Goal: Subscribe to service/newsletter

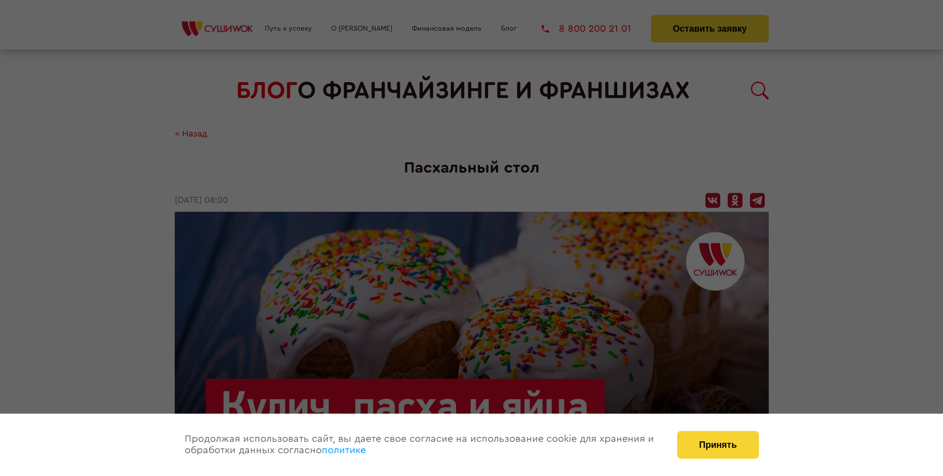
scroll to position [1019, 0]
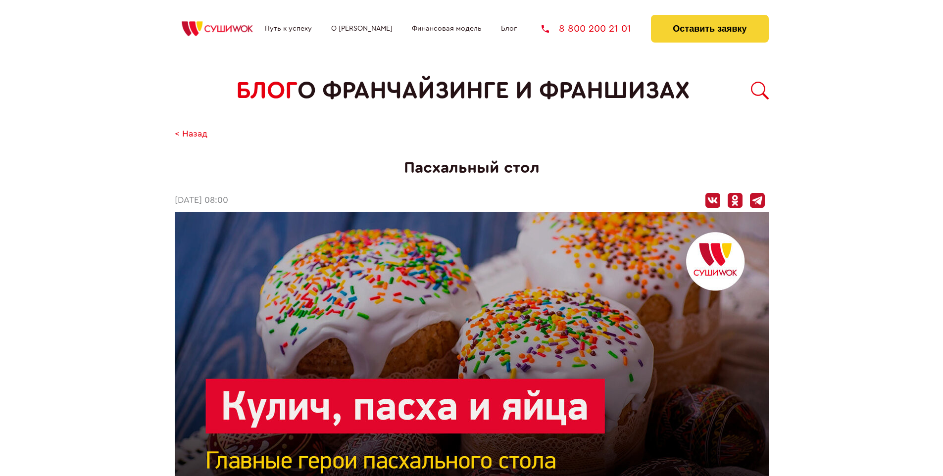
scroll to position [1019, 0]
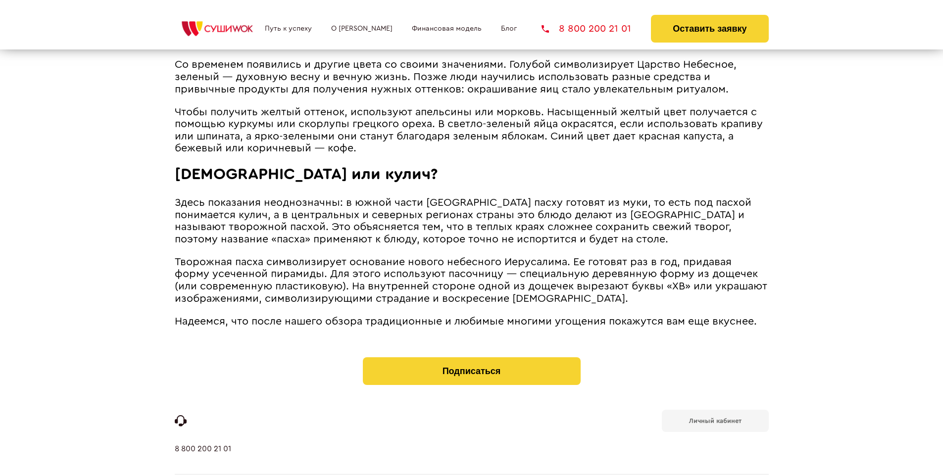
click at [715, 418] on b "Личный кабинет" at bounding box center [715, 421] width 52 height 6
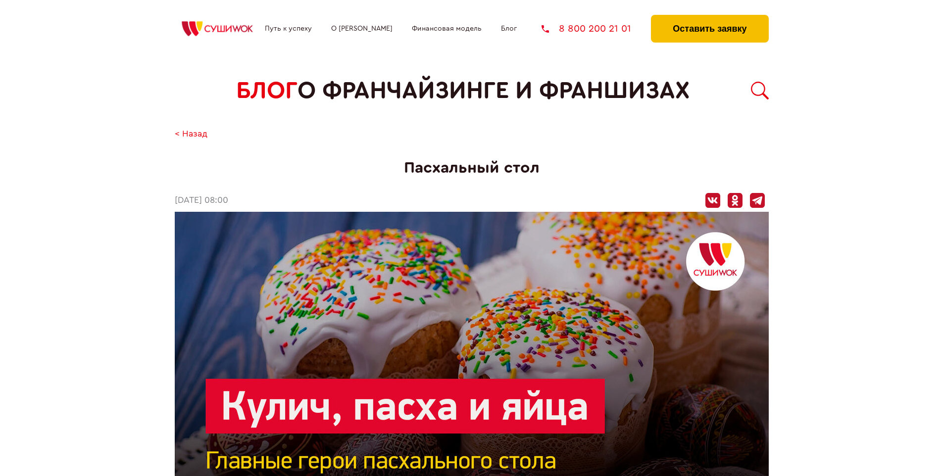
click at [709, 17] on button "Оставить заявку" at bounding box center [709, 29] width 117 height 28
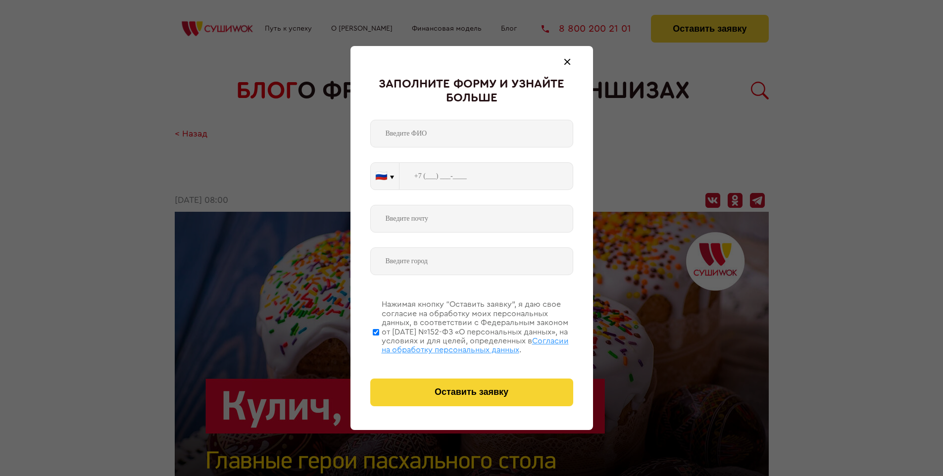
click at [459, 344] on span "Согласии на обработку персональных данных" at bounding box center [474, 345] width 187 height 17
click at [379, 344] on input "Нажимая кнопку “Оставить заявку”, я даю свое согласие на обработку моих персона…" at bounding box center [376, 331] width 6 height 79
checkbox input "false"
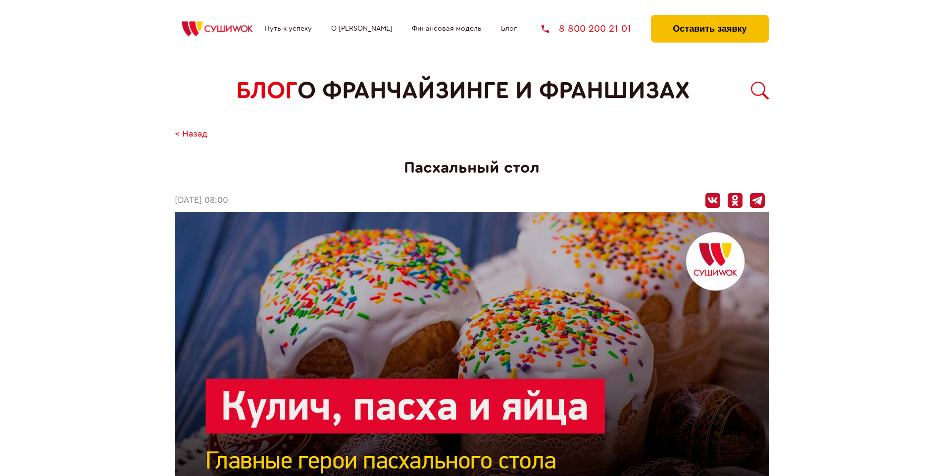
click at [709, 17] on button "Оставить заявку" at bounding box center [709, 29] width 117 height 28
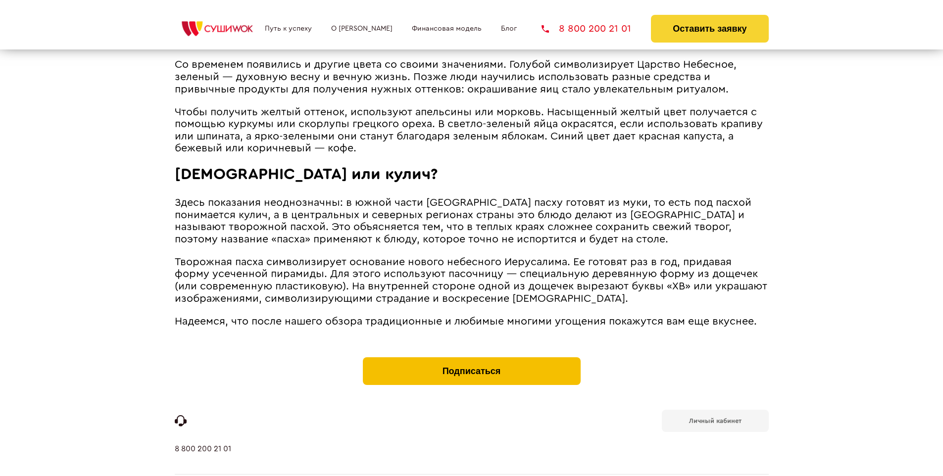
click at [471, 357] on button "Подписаться" at bounding box center [472, 371] width 218 height 28
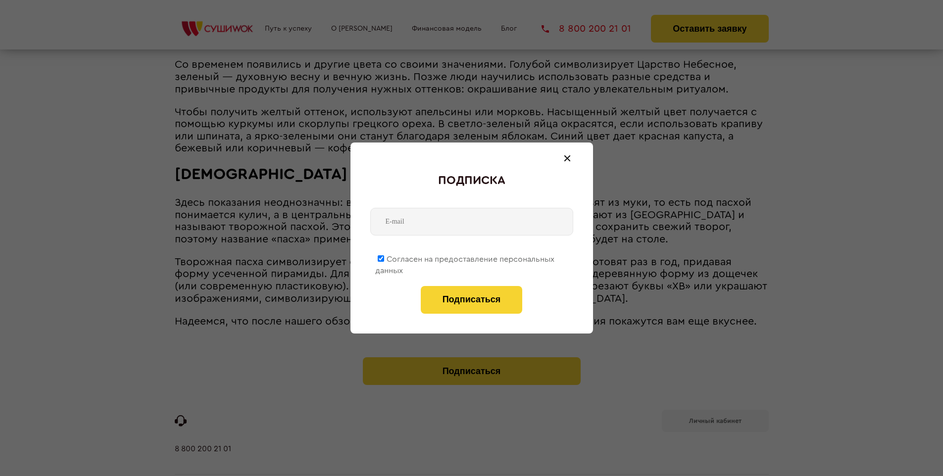
click at [465, 257] on span "Согласен на предоставление персональных данных" at bounding box center [464, 264] width 179 height 19
click at [384, 257] on input "Согласен на предоставление персональных данных" at bounding box center [381, 258] width 6 height 6
checkbox input "false"
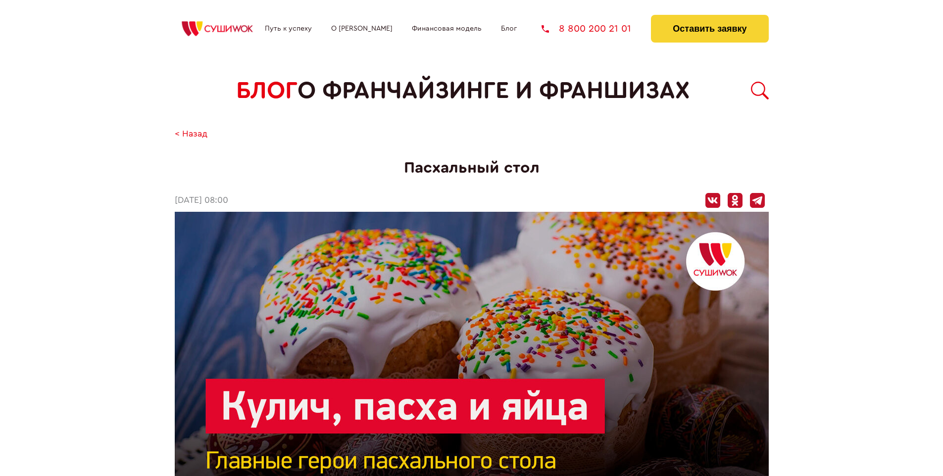
scroll to position [1019, 0]
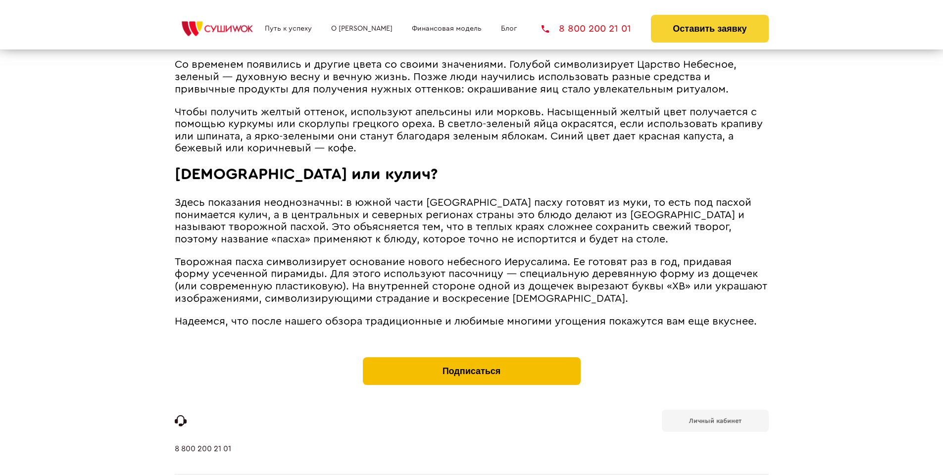
click at [471, 357] on button "Подписаться" at bounding box center [472, 371] width 218 height 28
